Goal: Transaction & Acquisition: Purchase product/service

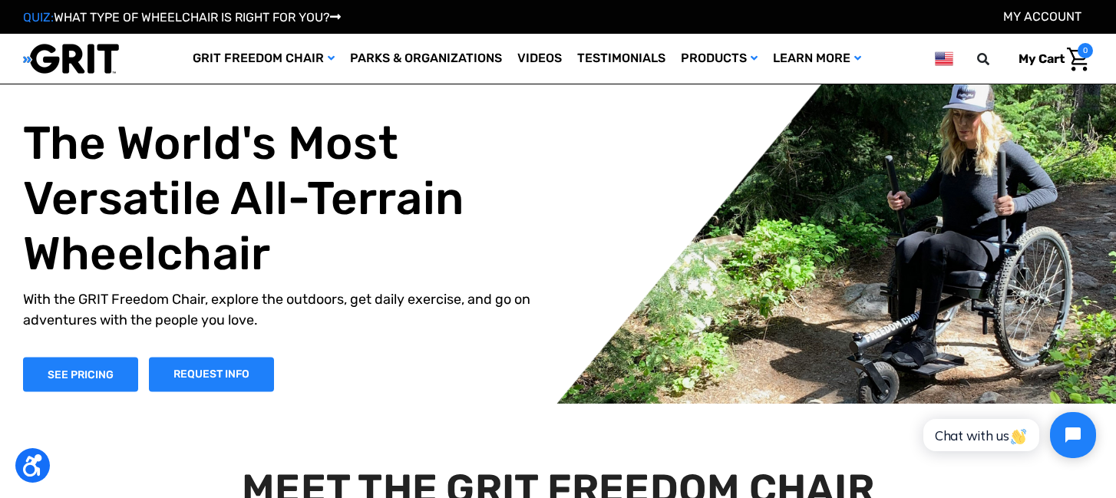
click at [12, 375] on div "The World's Most Versatile All-Terrain Wheelchair With the GRIT Freedom Chair, …" at bounding box center [558, 254] width 1116 height 300
click at [108, 387] on link "SEE PRICING" at bounding box center [80, 374] width 115 height 35
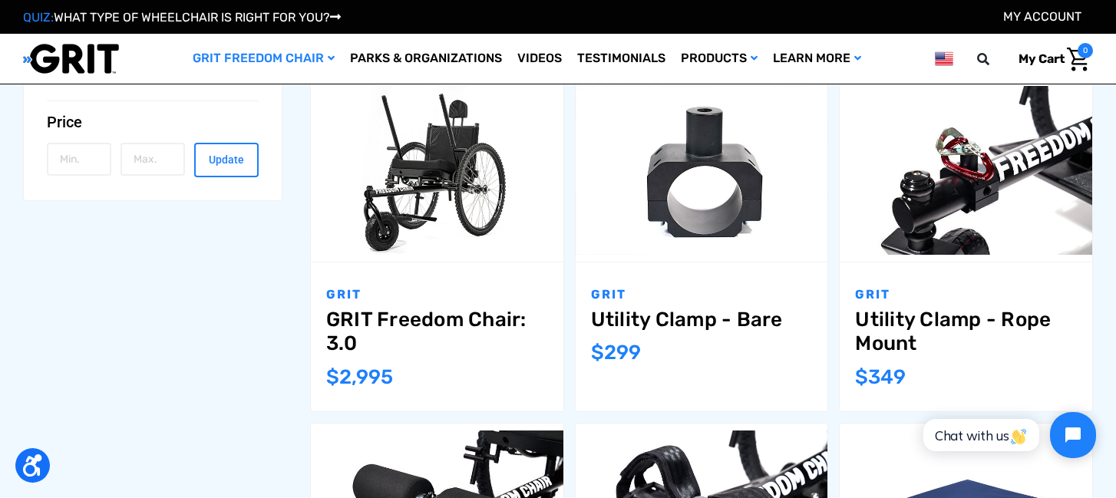
scroll to position [581, 0]
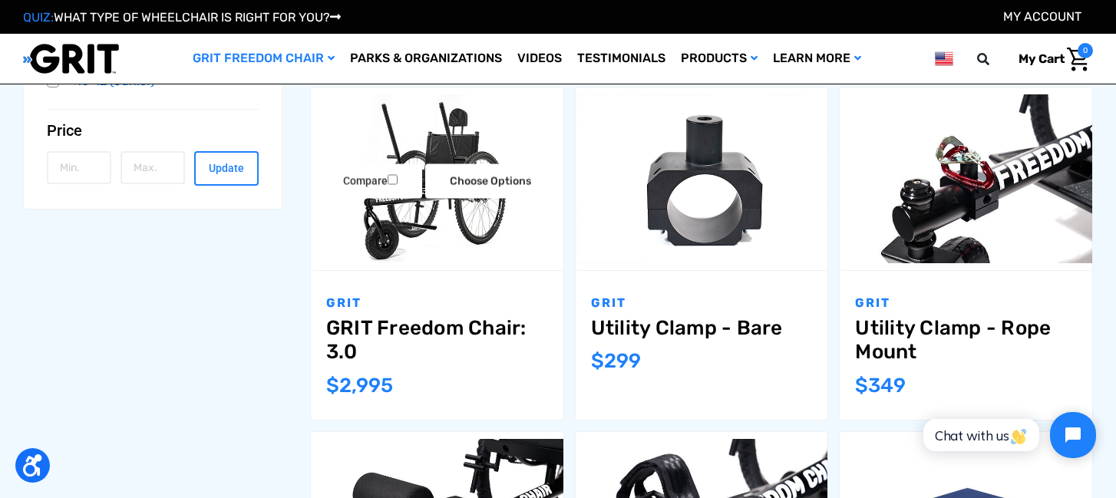
click at [444, 246] on img "GRIT Freedom Chair: 3.0,$2,995.00\a" at bounding box center [437, 178] width 253 height 168
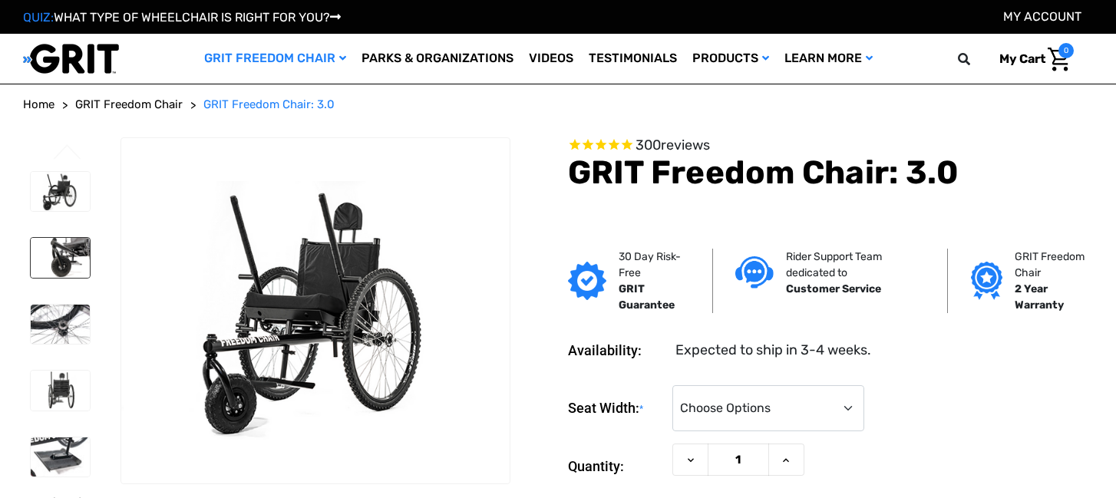
click at [77, 246] on img at bounding box center [60, 258] width 59 height 40
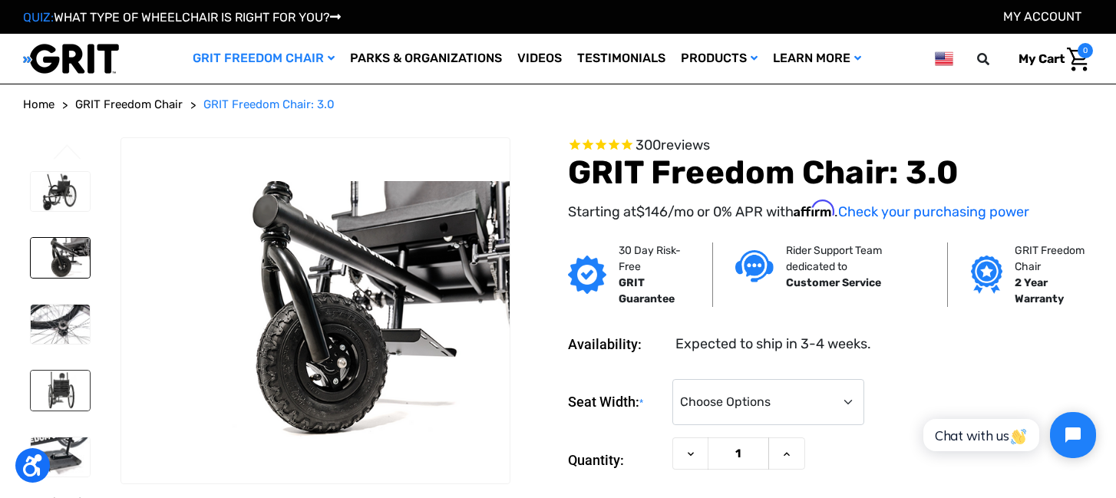
click at [54, 388] on img at bounding box center [60, 391] width 59 height 40
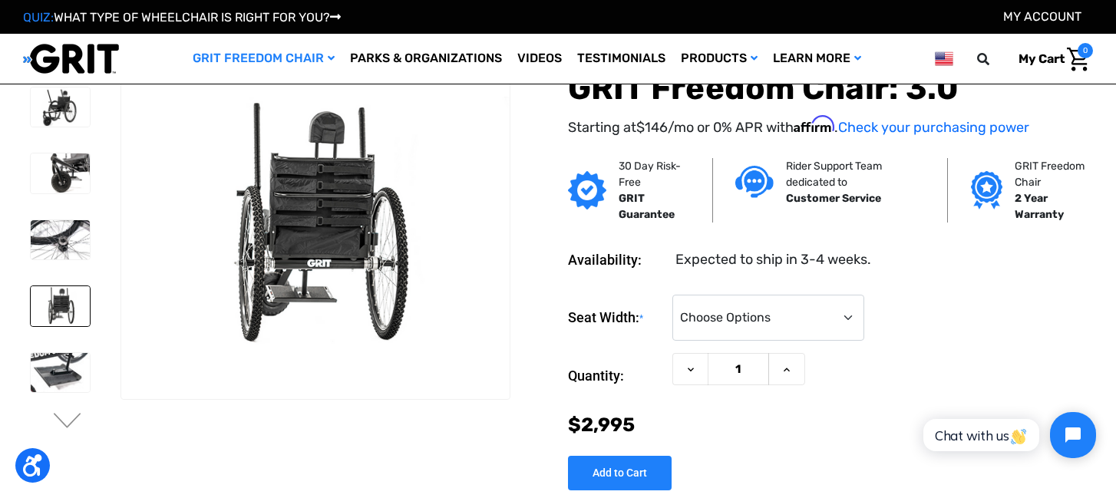
scroll to position [23, 0]
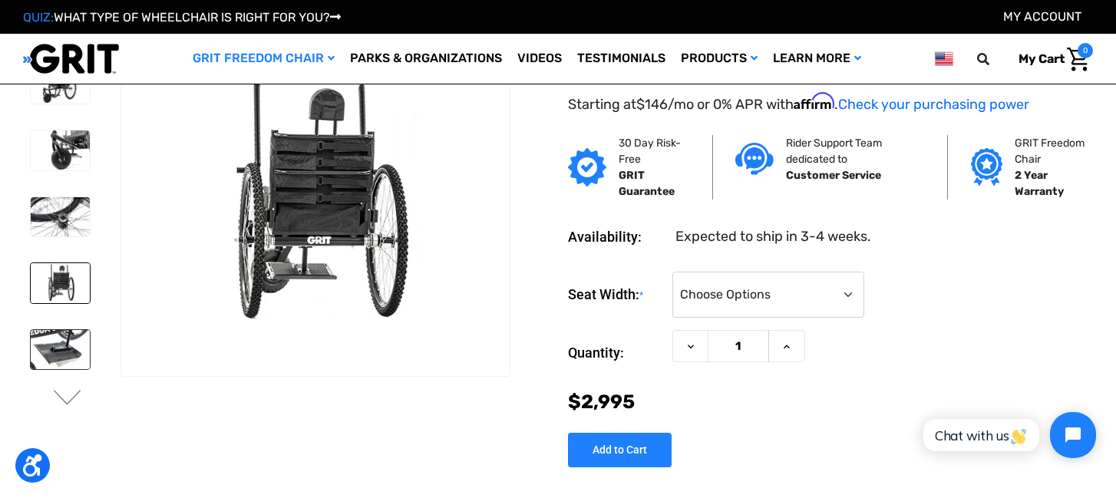
click at [54, 343] on img at bounding box center [60, 349] width 59 height 39
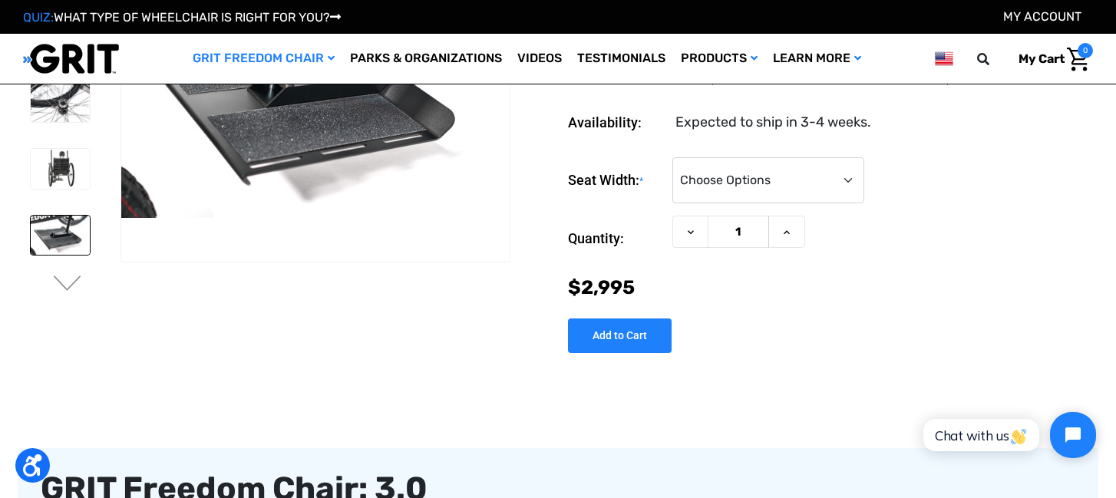
scroll to position [160, 0]
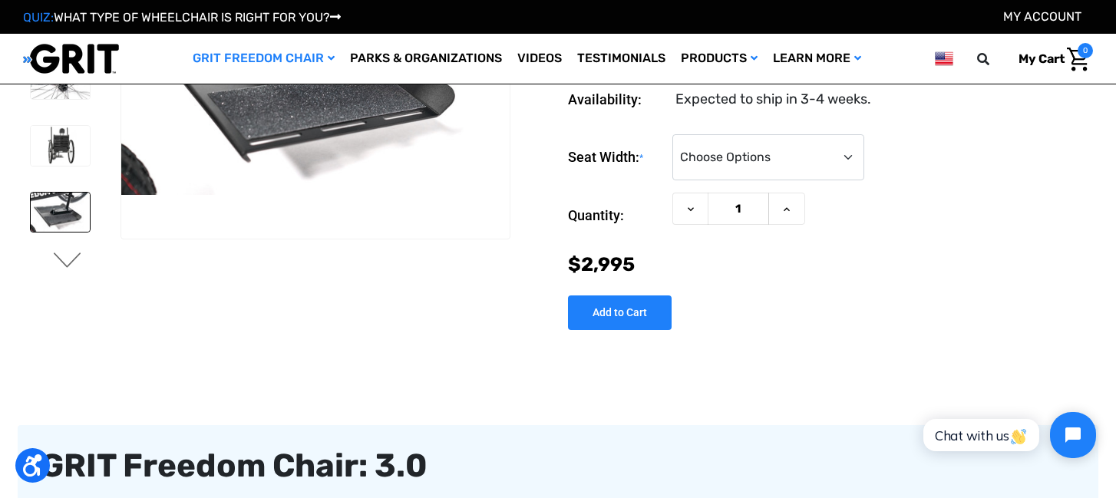
click at [72, 266] on button "Next" at bounding box center [67, 262] width 32 height 18
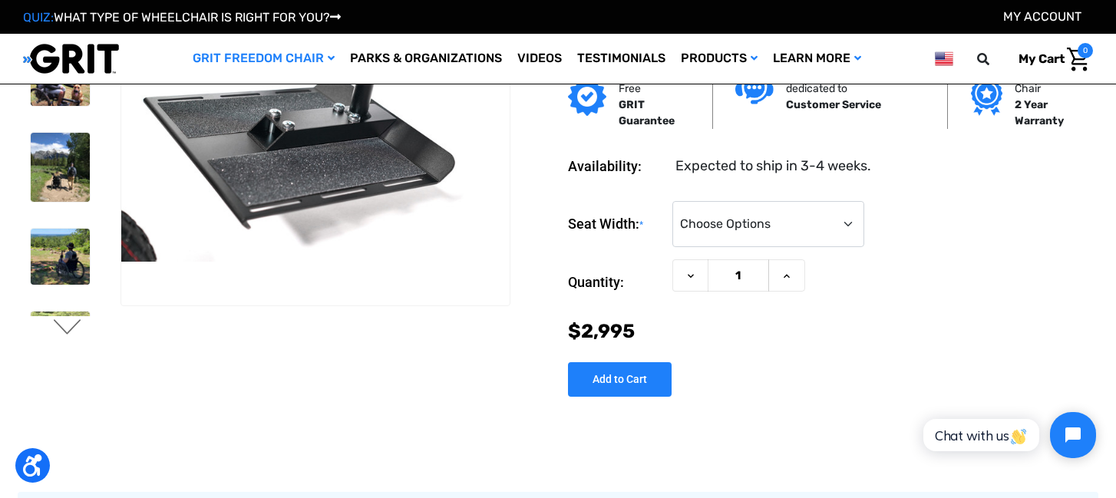
click at [74, 269] on img at bounding box center [60, 257] width 59 height 56
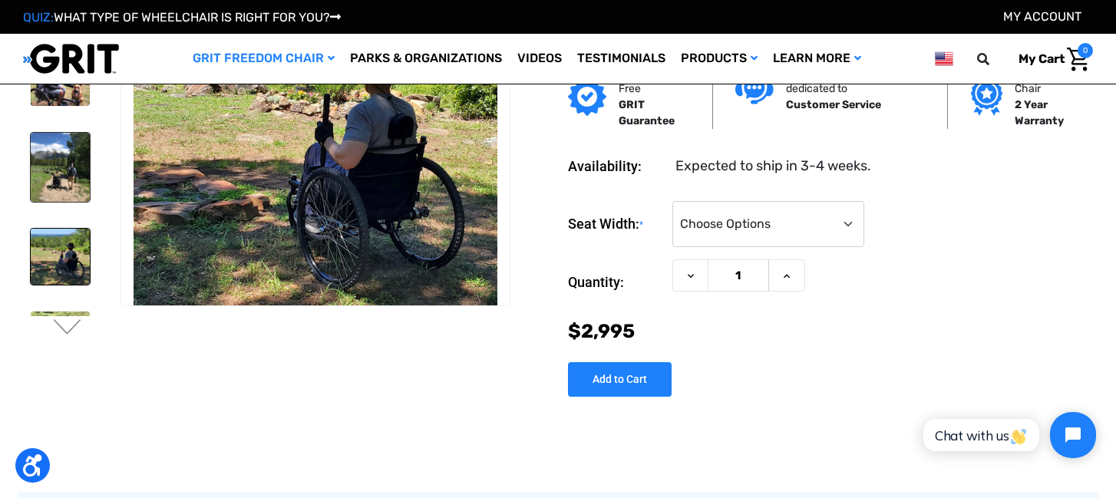
scroll to position [51, 0]
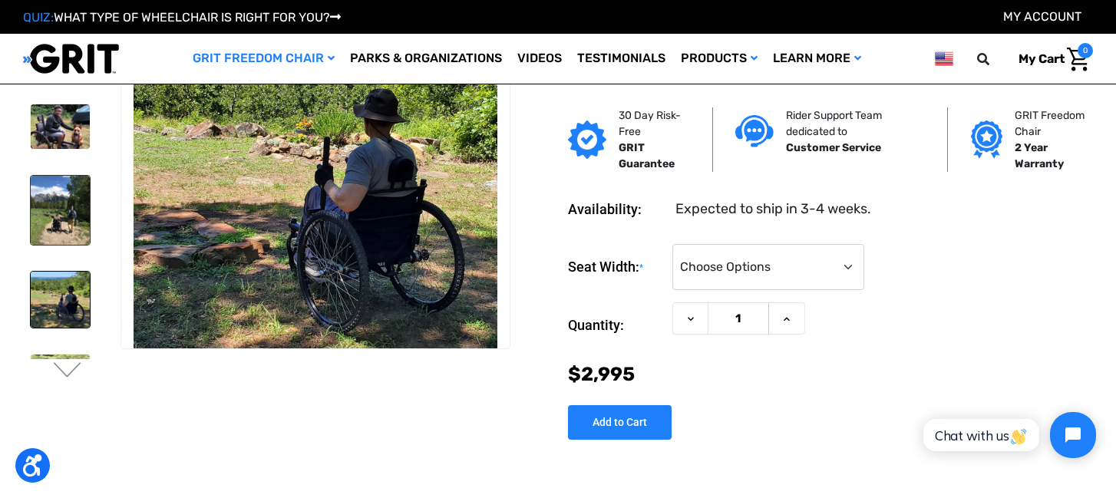
click at [67, 182] on img at bounding box center [60, 210] width 59 height 69
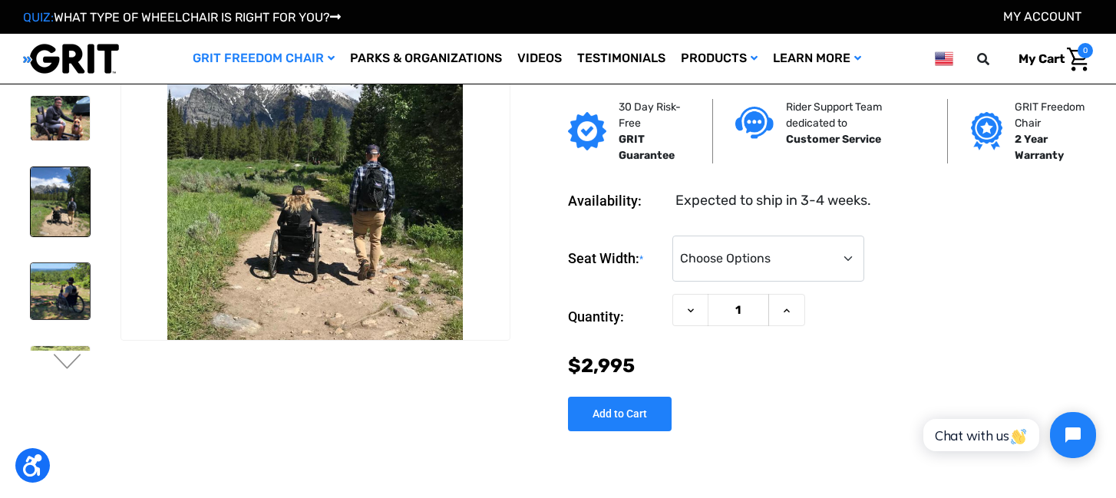
scroll to position [74, 0]
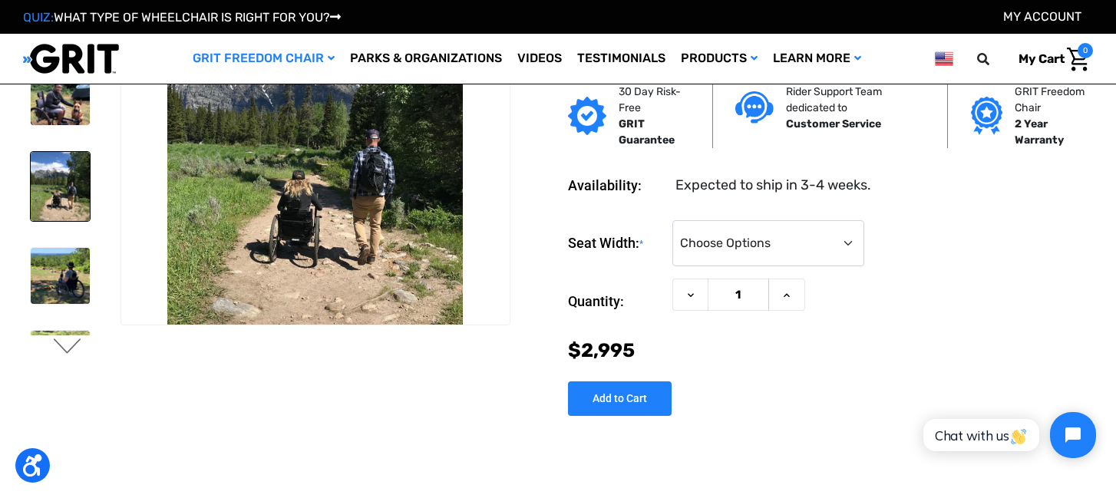
click at [73, 353] on button "Next" at bounding box center [67, 348] width 32 height 18
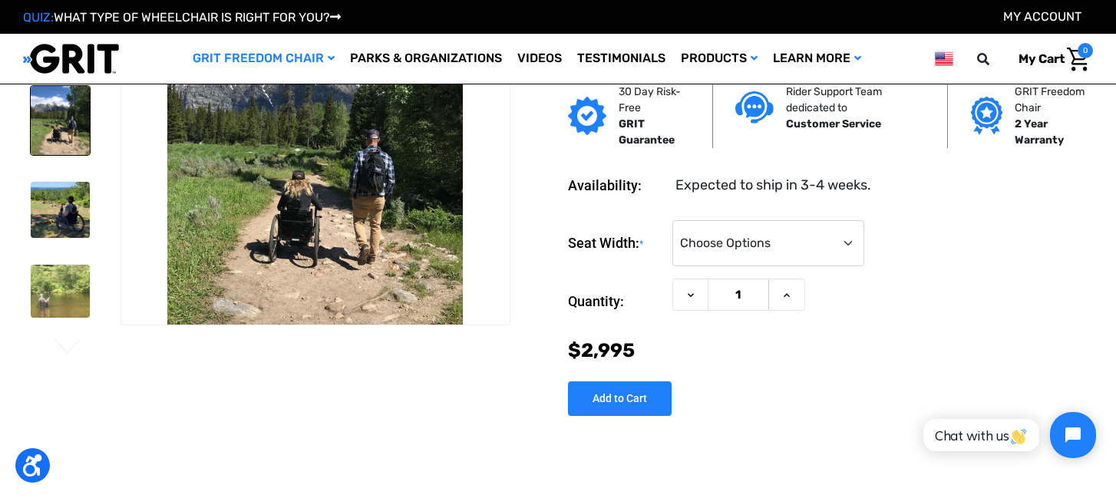
click at [73, 353] on button "Next" at bounding box center [67, 348] width 32 height 18
click at [58, 306] on img at bounding box center [60, 291] width 59 height 53
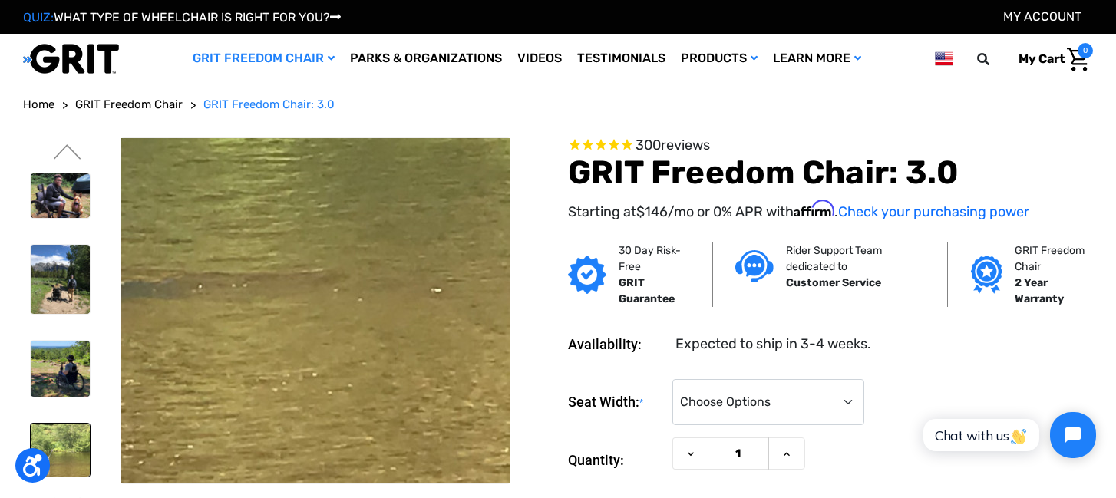
scroll to position [0, 0]
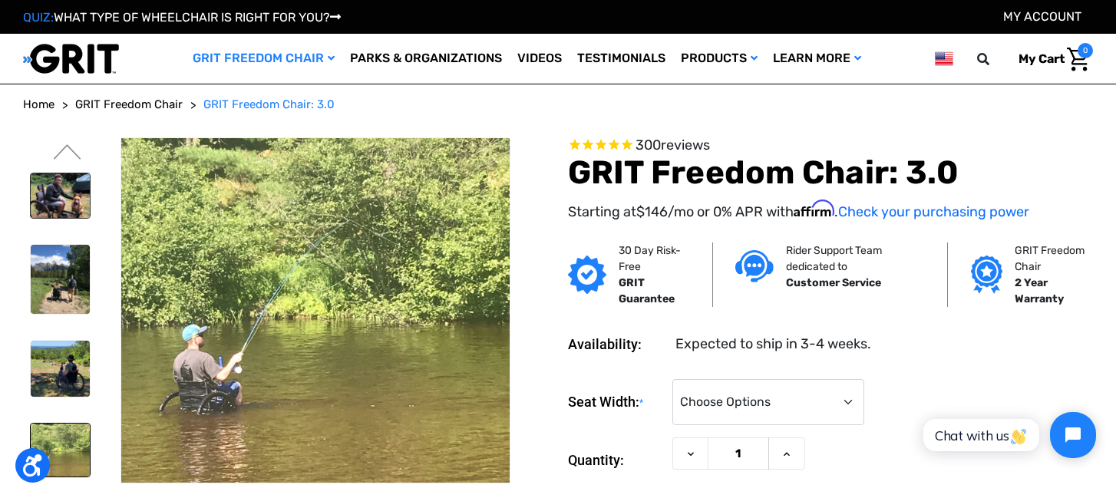
click at [67, 198] on img at bounding box center [60, 196] width 59 height 45
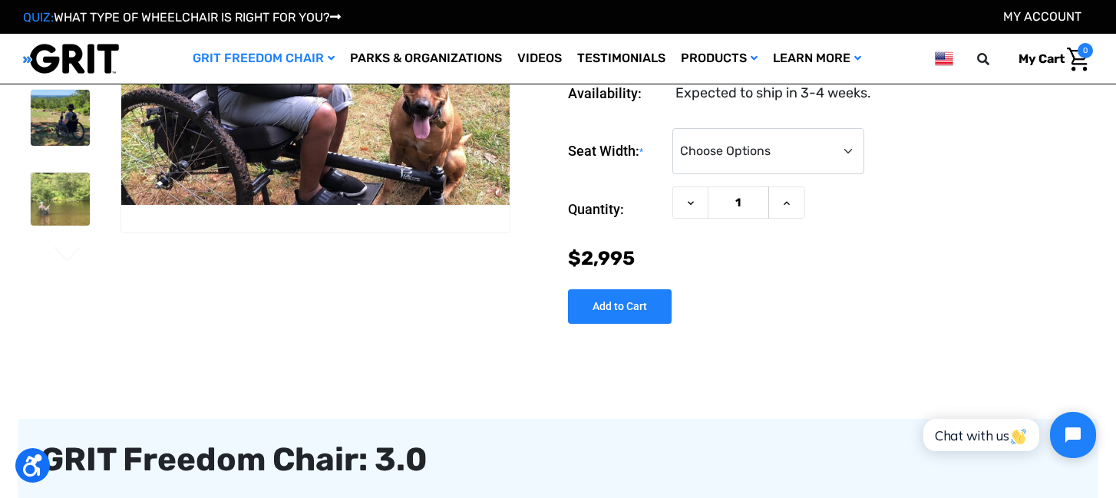
scroll to position [177, 0]
